Goal: Navigation & Orientation: Find specific page/section

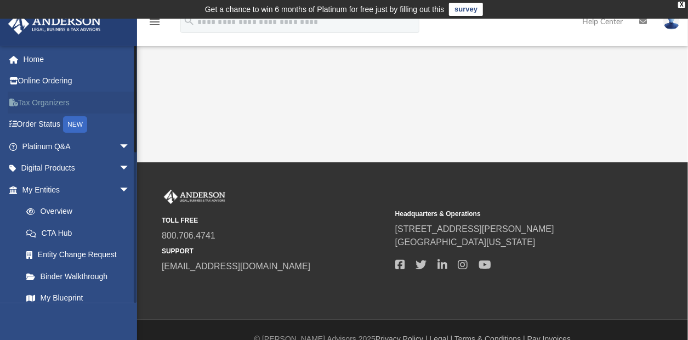
click at [65, 102] on link "Tax Organizers" at bounding box center [77, 103] width 139 height 22
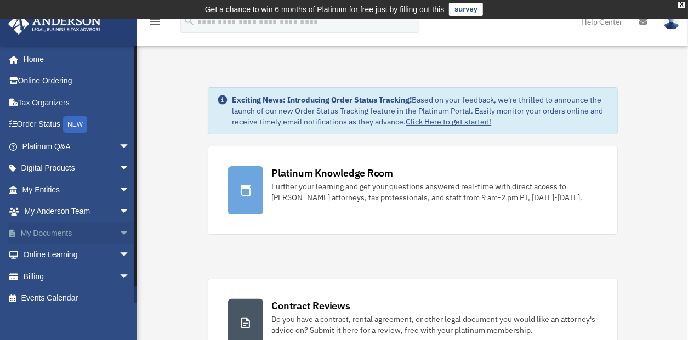
click at [119, 229] on span "arrow_drop_down" at bounding box center [130, 233] width 22 height 22
click at [86, 255] on link "Box" at bounding box center [80, 255] width 131 height 22
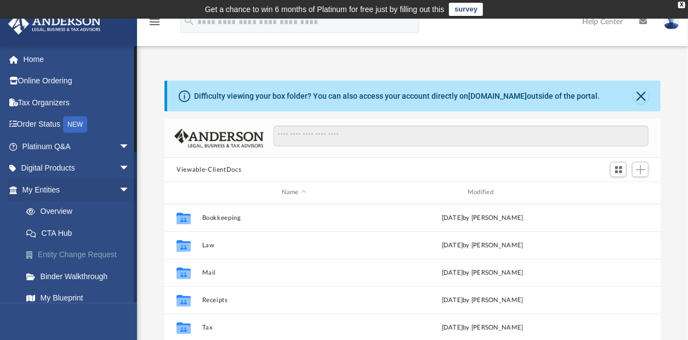
scroll to position [240, 487]
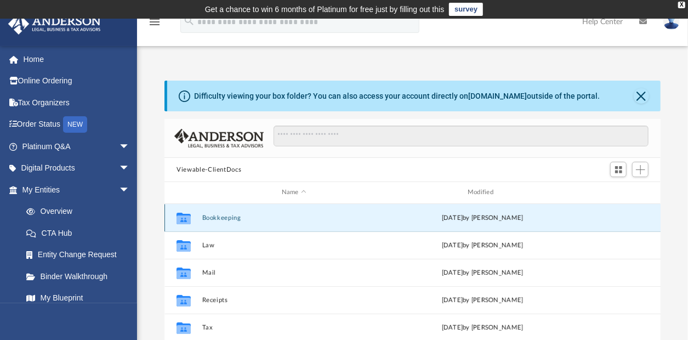
click at [224, 215] on button "Bookkeeping" at bounding box center [294, 217] width 184 height 7
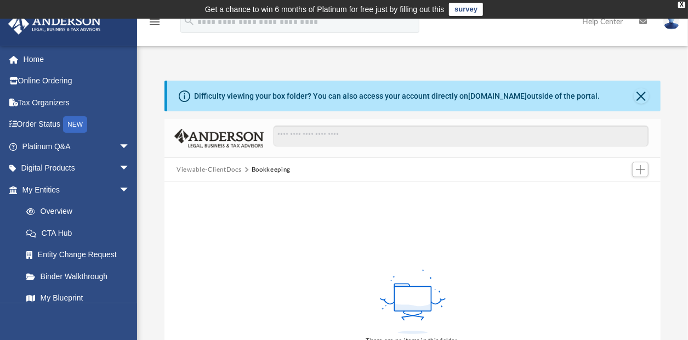
click at [216, 169] on button "Viewable-ClientDocs" at bounding box center [209, 170] width 65 height 10
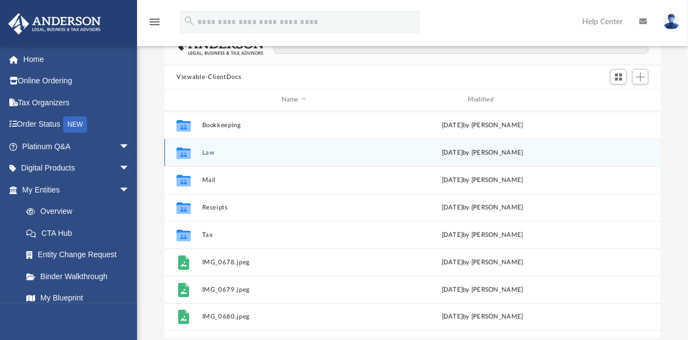
scroll to position [110, 0]
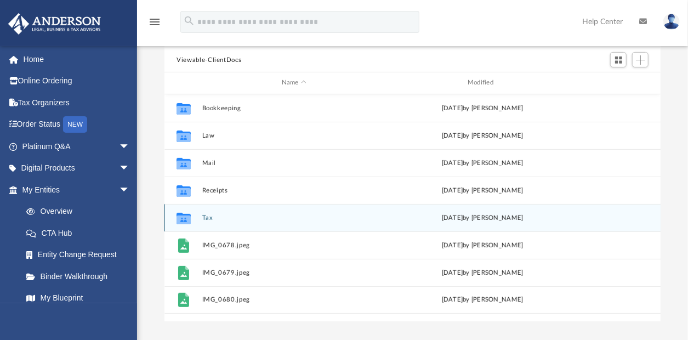
click at [208, 216] on button "Tax" at bounding box center [294, 217] width 184 height 7
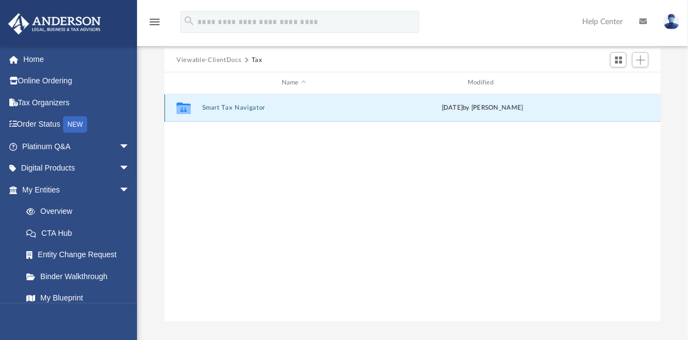
click at [235, 106] on button "Smart Tax Navigator" at bounding box center [294, 107] width 184 height 7
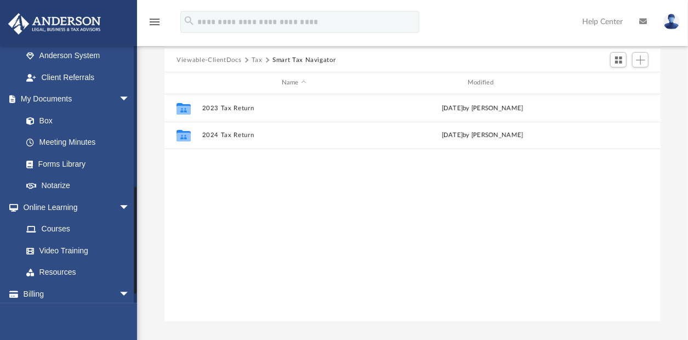
scroll to position [354, 0]
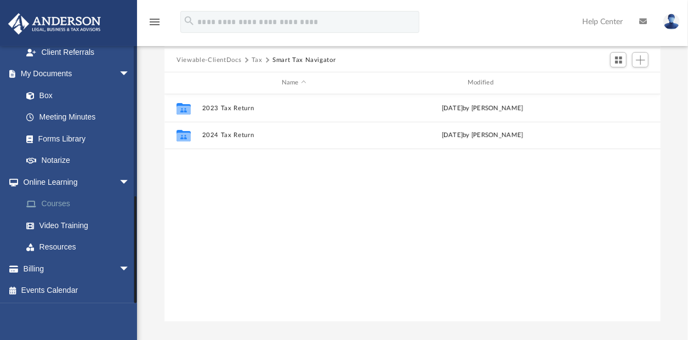
click at [66, 197] on link "Courses" at bounding box center [80, 204] width 131 height 22
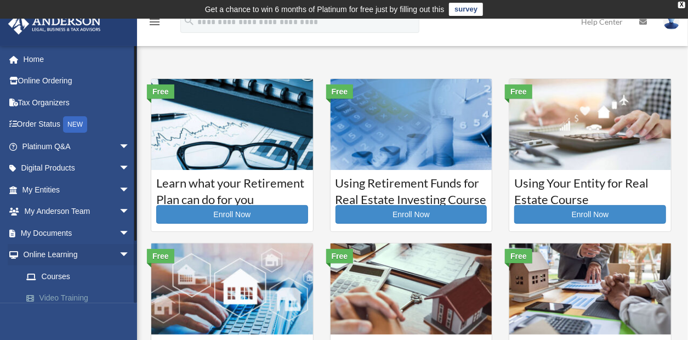
click at [71, 289] on link "Video Training" at bounding box center [80, 298] width 131 height 22
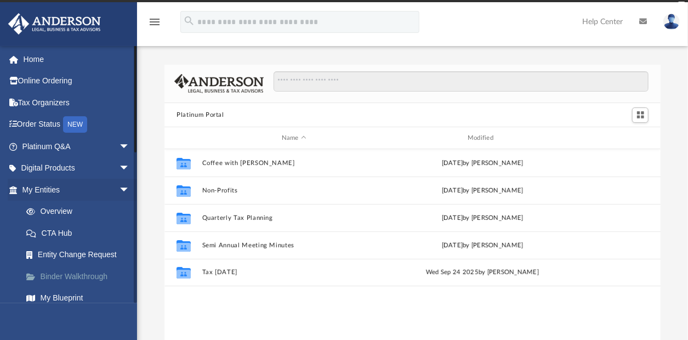
scroll to position [240, 487]
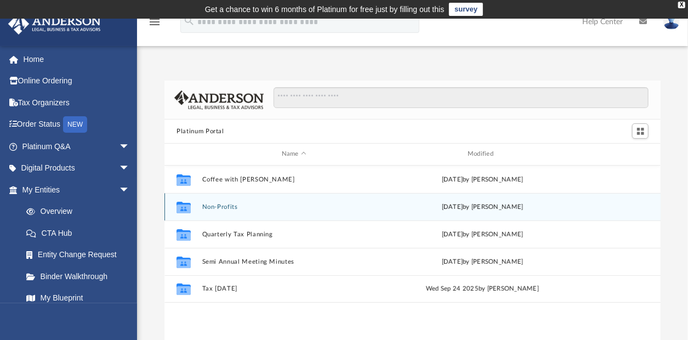
click at [204, 205] on button "Non-Profits" at bounding box center [294, 206] width 184 height 7
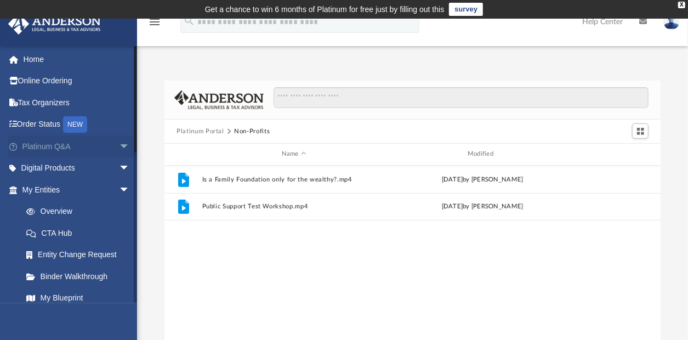
click at [54, 143] on link "Platinum Q&A arrow_drop_down" at bounding box center [77, 146] width 139 height 22
click at [119, 141] on span "arrow_drop_down" at bounding box center [130, 146] width 22 height 22
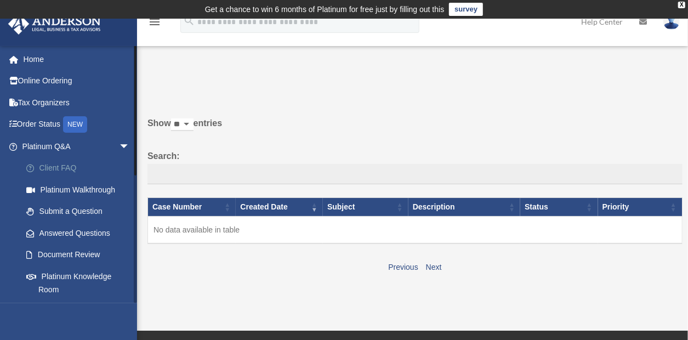
click at [65, 165] on link "Client FAQ" at bounding box center [80, 168] width 131 height 22
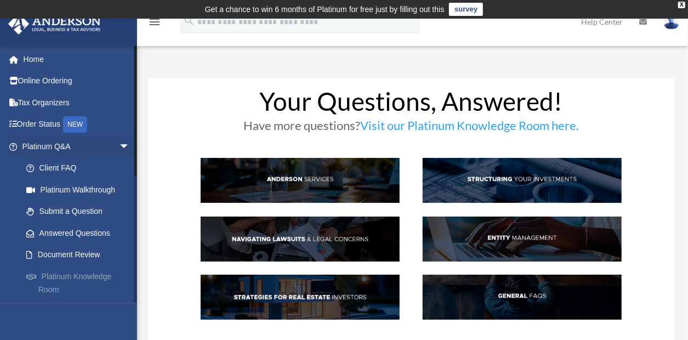
click at [91, 274] on link "Platinum Knowledge Room" at bounding box center [80, 282] width 131 height 35
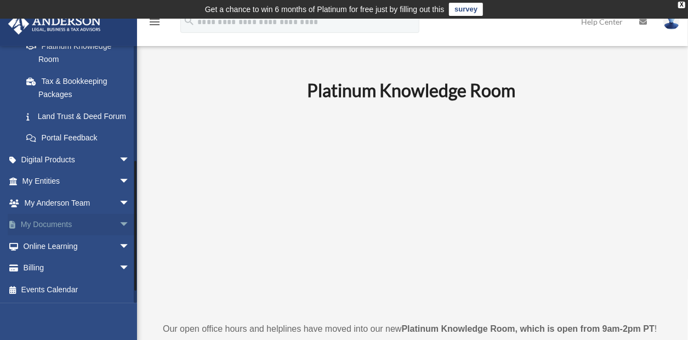
scroll to position [243, 0]
click at [119, 219] on span "arrow_drop_down" at bounding box center [130, 225] width 22 height 22
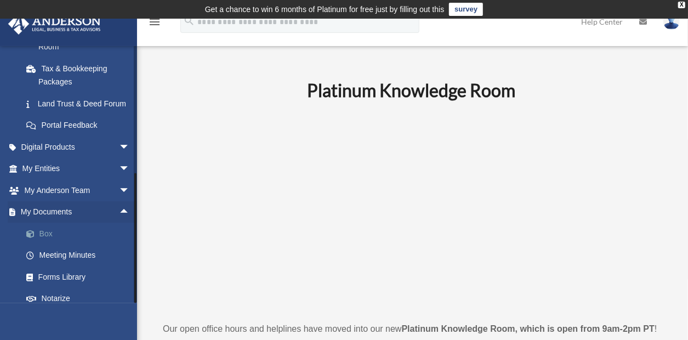
click at [69, 245] on link "Box" at bounding box center [80, 234] width 131 height 22
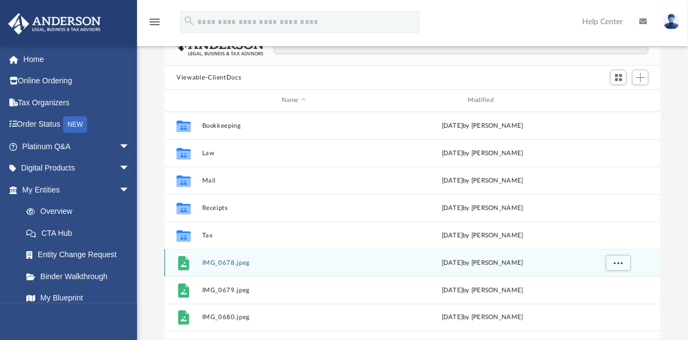
scroll to position [110, 0]
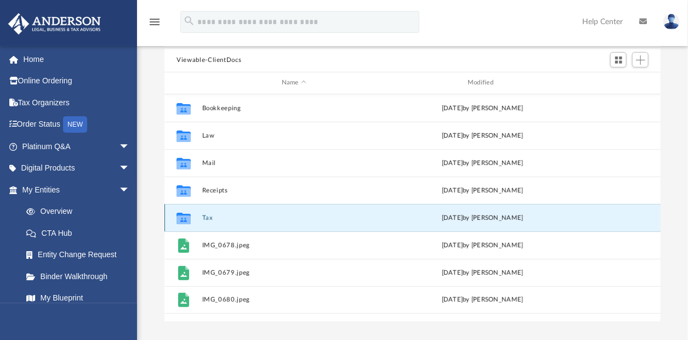
click at [212, 214] on button "Tax" at bounding box center [294, 217] width 184 height 7
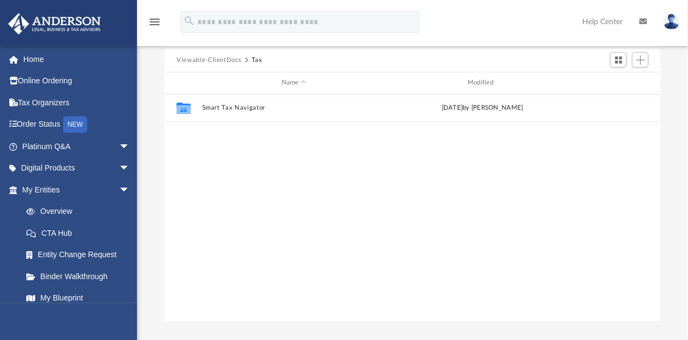
click at [456, 201] on div "Collaborated Folder Smart Tax Navigator [DATE] by [PERSON_NAME]" at bounding box center [413, 208] width 496 height 228
